Goal: Navigation & Orientation: Find specific page/section

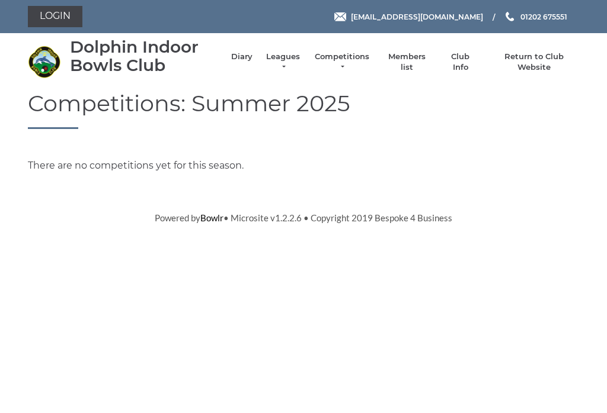
click at [296, 60] on link "Leagues" at bounding box center [282, 62] width 37 height 21
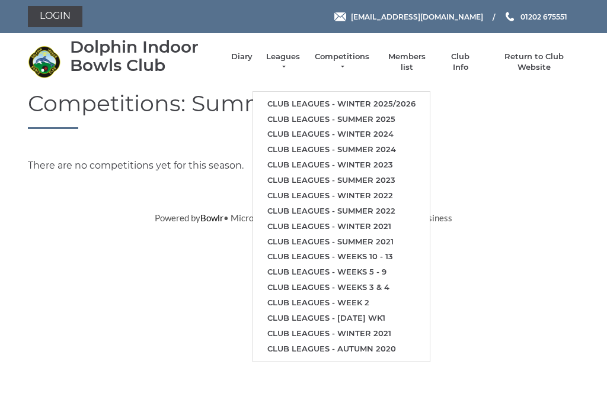
click at [403, 98] on link "Club leagues - Winter 2025/2026" at bounding box center [341, 104] width 177 height 15
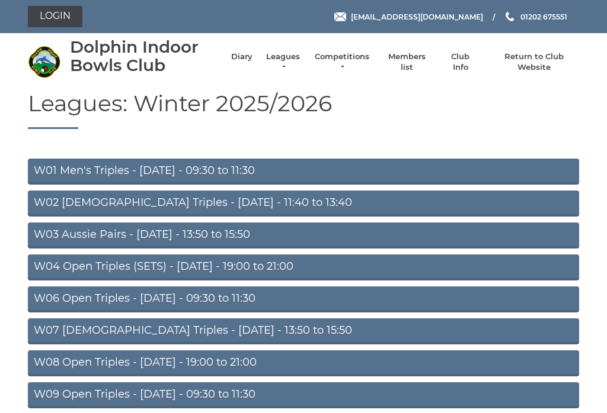
click at [238, 236] on link "W03 Aussie Pairs - Monday - 13:50 to 15:50" at bounding box center [303, 236] width 551 height 26
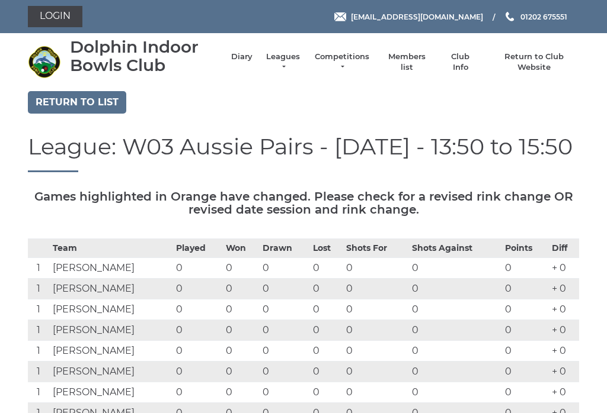
click at [249, 62] on link "Diary" at bounding box center [241, 57] width 21 height 11
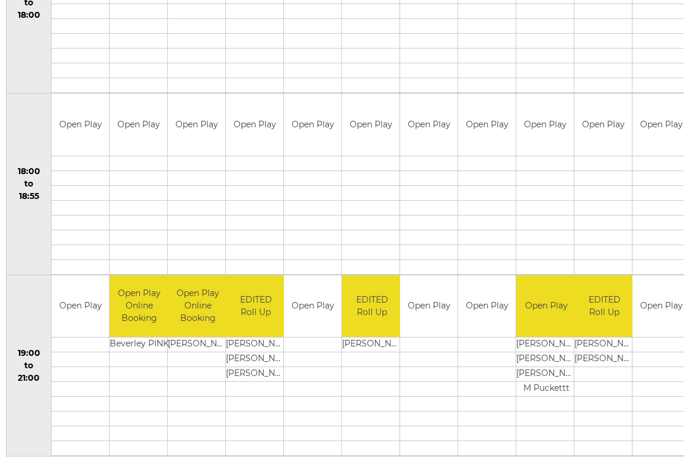
scroll to position [1042, 0]
